Goal: Information Seeking & Learning: Learn about a topic

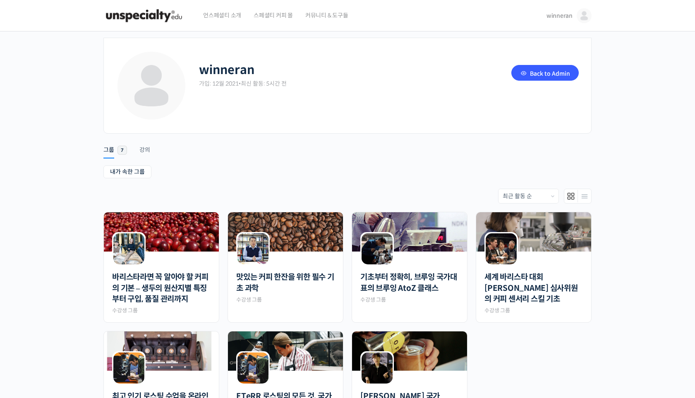
click at [152, 147] on li "강의" at bounding box center [150, 146] width 23 height 21
click at [144, 149] on div "강의" at bounding box center [144, 152] width 11 height 12
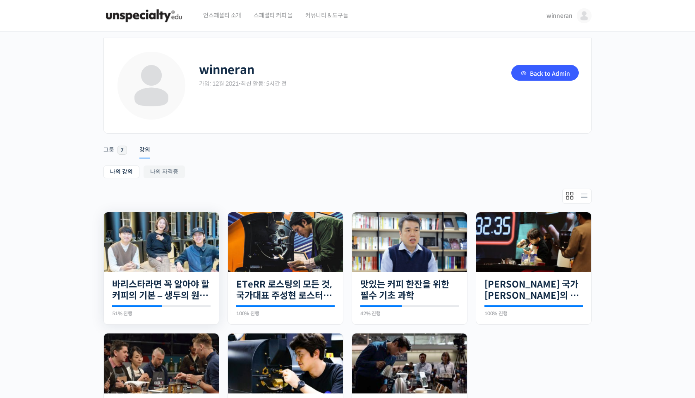
click at [155, 233] on img at bounding box center [161, 242] width 115 height 60
click at [548, 69] on link "Back to Admin" at bounding box center [544, 73] width 67 height 16
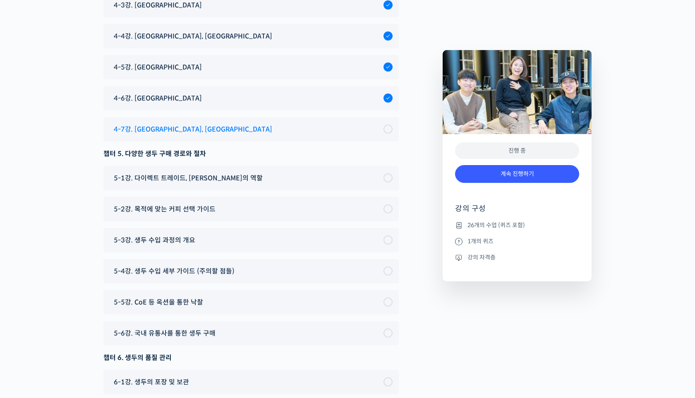
scroll to position [4418, 0]
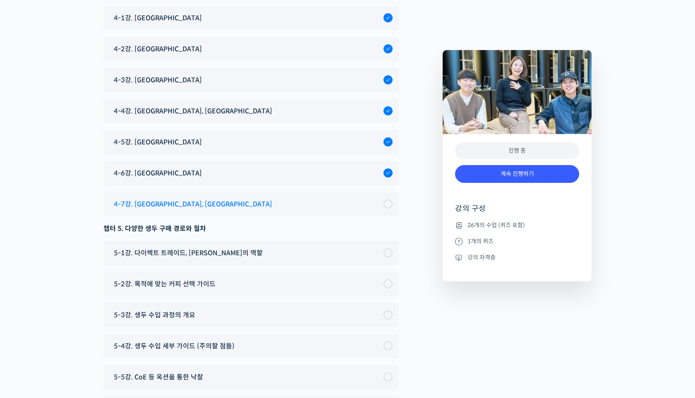
click at [169, 192] on div "4-7강. [GEOGRAPHIC_DATA], [GEOGRAPHIC_DATA]" at bounding box center [250, 204] width 295 height 24
click at [158, 198] on span "4-7강. 에콰도르, 볼리비아" at bounding box center [193, 203] width 158 height 11
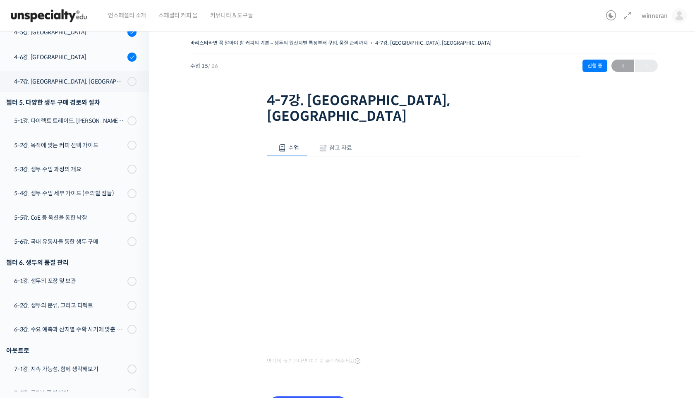
scroll to position [542, 0]
